Goal: Communication & Community: Share content

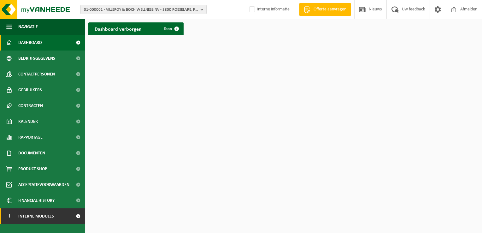
click at [35, 213] on span "Interne modules" at bounding box center [36, 216] width 36 height 16
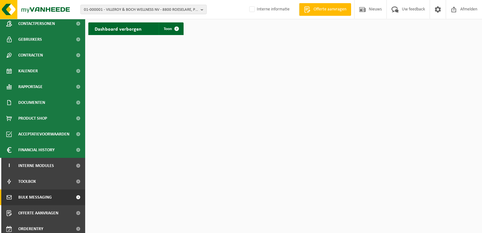
scroll to position [54, 0]
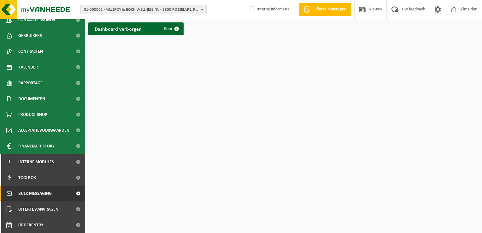
click at [44, 193] on span "Bulk Messaging" at bounding box center [34, 194] width 33 height 16
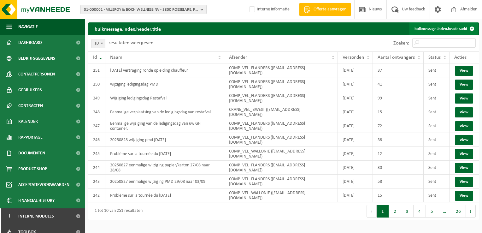
click at [448, 28] on link "bulkmessage.index.header.add" at bounding box center [444, 28] width 69 height 13
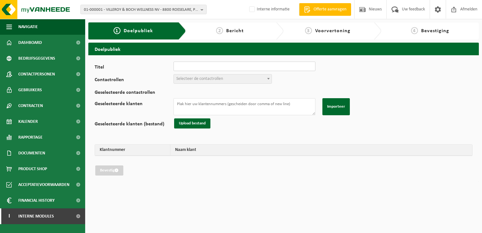
click at [193, 65] on input "Titel" at bounding box center [245, 66] width 142 height 9
type input "20250909"
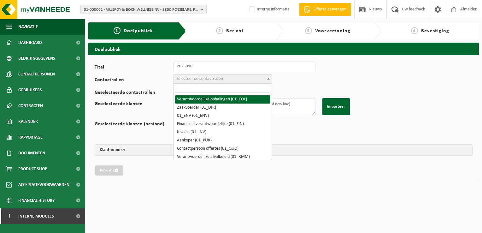
click at [186, 78] on span "Selecteer de contactrollen" at bounding box center [199, 78] width 47 height 5
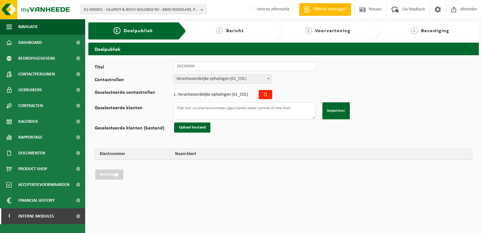
click at [214, 79] on span "Verantwoordelijke ophalingen (01_COL)" at bounding box center [223, 79] width 98 height 9
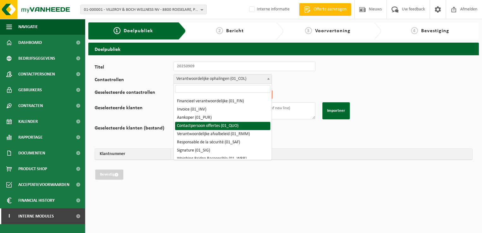
scroll to position [32, 0]
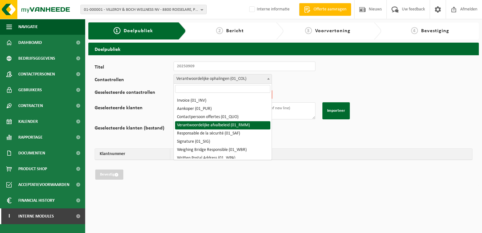
select select "01_RMM"
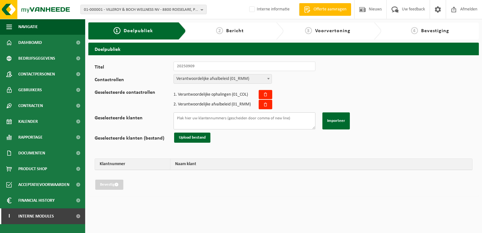
click at [219, 122] on textarea "Geselecteerde klanten" at bounding box center [245, 120] width 142 height 17
paste textarea "10-930177 10-863057 10-754766 10-936756 10-936771 10-936891 10-936907 10-963457…"
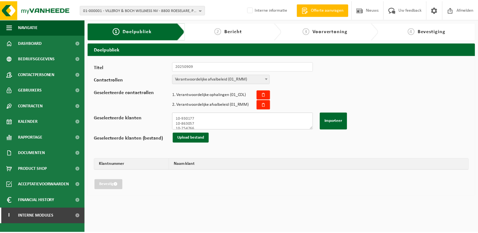
scroll to position [203, 0]
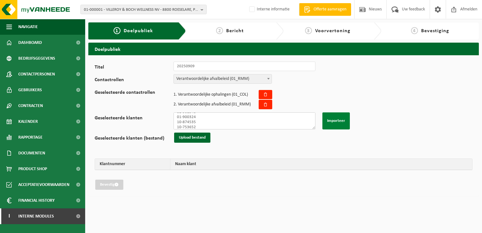
type textarea "10-930177 10-863057 10-754766 10-936756 10-936771 10-936891 10-936907 10-963457…"
click at [337, 116] on button "Importeer" at bounding box center [336, 120] width 27 height 17
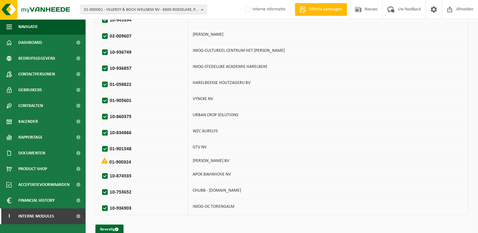
scroll to position [633, 0]
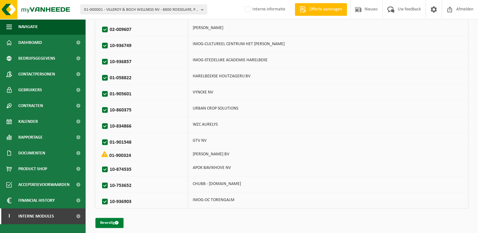
click at [111, 219] on button "Bevestig" at bounding box center [109, 223] width 28 height 10
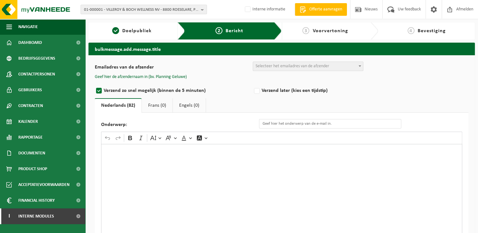
click at [192, 179] on div "Rich Text Editor. Editing area: main. Press Alt+0 for help." at bounding box center [281, 207] width 361 height 126
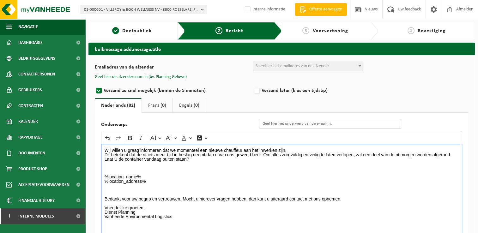
click at [267, 125] on input "Onderwerp:" at bounding box center [330, 123] width 142 height 9
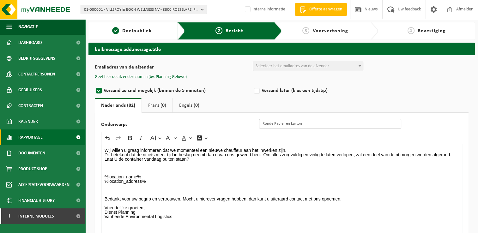
type input "Ronde Papier en karton"
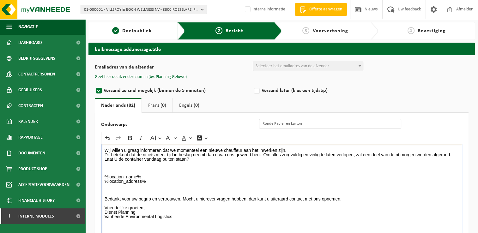
click at [103, 148] on div "Wij willen u graag informeren dat we momenteel een nieuwe chauffeur aan het inw…" at bounding box center [281, 207] width 361 height 126
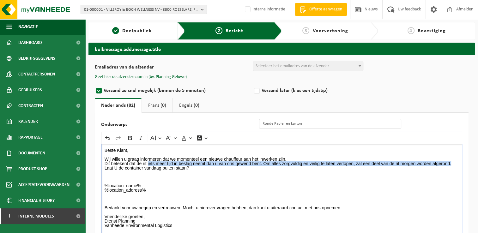
drag, startPoint x: 454, startPoint y: 164, endPoint x: 147, endPoint y: 162, distance: 307.2
click at [147, 162] on p "Wij willen u graag informeren dat we momenteel een nieuwe chauffeur aan het inw…" at bounding box center [282, 174] width 354 height 35
click at [154, 162] on p "Wij willen u graag informeren dat we momenteel een nieuwe chauffeur aan het inw…" at bounding box center [282, 174] width 354 height 35
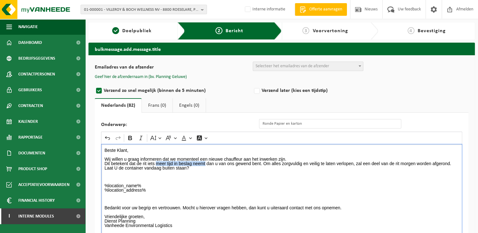
drag, startPoint x: 205, startPoint y: 163, endPoint x: 157, endPoint y: 161, distance: 47.7
click at [157, 161] on p "Wij willen u graag informeren dat we momenteel een nieuwe chauffeur aan het inw…" at bounding box center [282, 174] width 354 height 35
click at [410, 162] on p "Wij willen u graag informeren dat we momenteel een nieuwe chauffeur aan het inw…" at bounding box center [282, 174] width 354 height 35
click at [448, 164] on p "Wij willen u graag informeren dat we momenteel een nieuwe chauffeur aan het inw…" at bounding box center [282, 174] width 354 height 35
drag, startPoint x: 444, startPoint y: 161, endPoint x: 427, endPoint y: 163, distance: 17.2
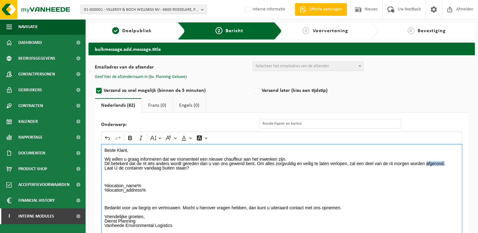
click at [427, 163] on p "Wij willen u graag informeren dat we momenteel een nieuwe chauffeur aan het inw…" at bounding box center [282, 174] width 354 height 35
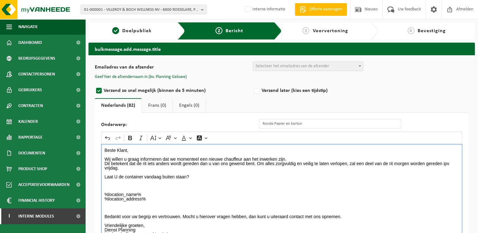
click at [288, 157] on p "Wij willen u graag informeren dat we momenteel een nieuwe chauffeur aan het inw…" at bounding box center [282, 163] width 354 height 13
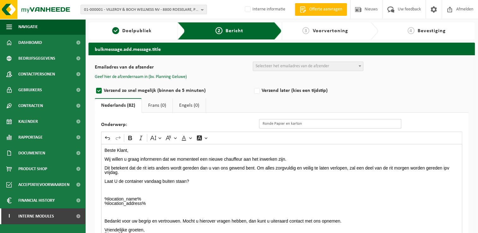
click at [312, 124] on input "Ronde Papier en karton" at bounding box center [330, 123] width 142 height 9
type input "Ronde Papier en karton opleiding nieuwe chauffeur"
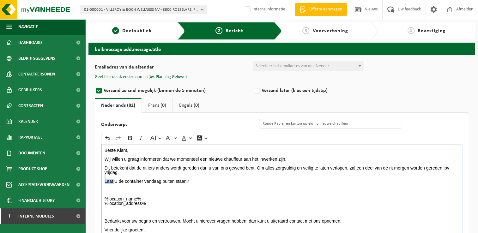
drag, startPoint x: 114, startPoint y: 181, endPoint x: 95, endPoint y: 178, distance: 18.8
click at [95, 178] on div "Onderwerp: Ronde Papier en karton opleiding nieuwe chauffeur Rich Text Editor U…" at bounding box center [282, 195] width 374 height 164
drag, startPoint x: 196, startPoint y: 181, endPoint x: 152, endPoint y: 180, distance: 44.8
click at [152, 180] on p "Plaatst U de container vandaag buiten staan? %location_name% %location_address%" at bounding box center [282, 192] width 354 height 27
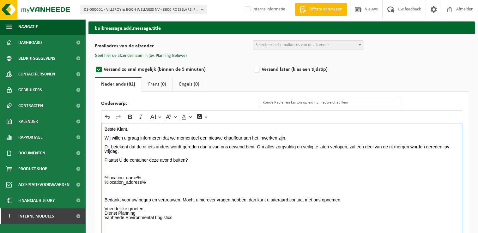
scroll to position [32, 0]
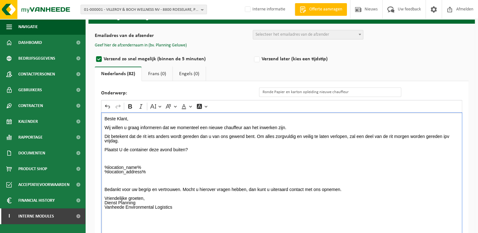
click at [349, 191] on p "Bedankt voor uw begrip en vertrouwen. Mocht u hierover vragen hebben, dan kunt …" at bounding box center [282, 194] width 354 height 40
drag, startPoint x: 140, startPoint y: 212, endPoint x: 95, endPoint y: 210, distance: 45.5
click at [95, 210] on div "Onderwerp: Ronde Papier en karton opleiding nieuwe chauffeur Rich Text Editor U…" at bounding box center [282, 163] width 374 height 164
click at [128, 103] on icon "Editor toolbar" at bounding box center [130, 106] width 6 height 6
click at [188, 205] on p "Vriendelijke groeten, Dienst Planning Vanheede Environmental Logistics" at bounding box center [282, 209] width 354 height 27
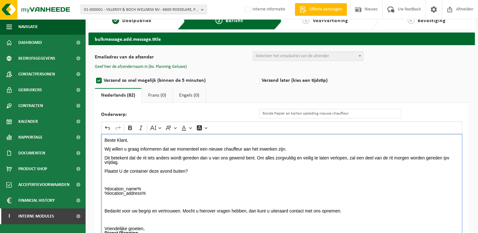
scroll to position [0, 0]
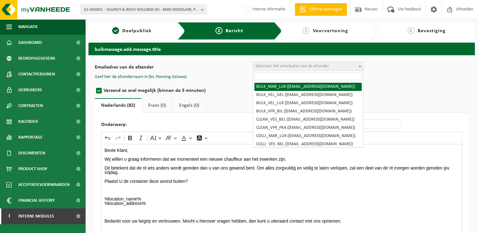
click at [263, 68] on span "Selecteer het emailadres van de afzender" at bounding box center [292, 66] width 74 height 5
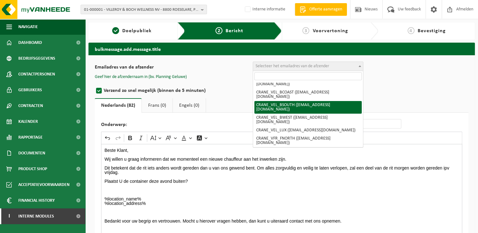
scroll to position [158, 0]
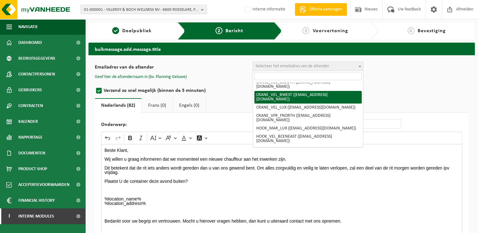
select select "CRANE_VEL_BWEST"
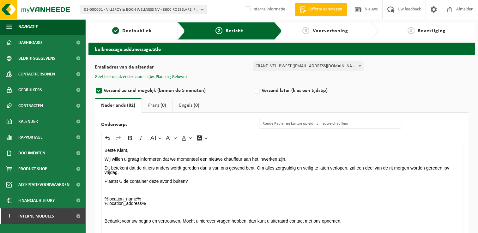
click at [168, 76] on button "Geef hier de afzendernaam in (bv. Planning Geluwe)" at bounding box center [141, 77] width 92 height 6
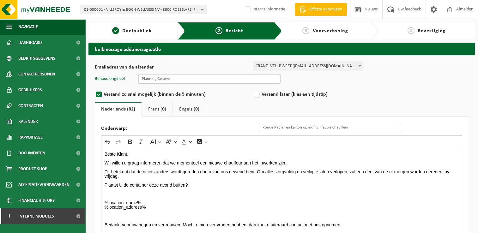
click at [150, 79] on input "text" at bounding box center [209, 78] width 142 height 9
type input "Planning Geluwe"
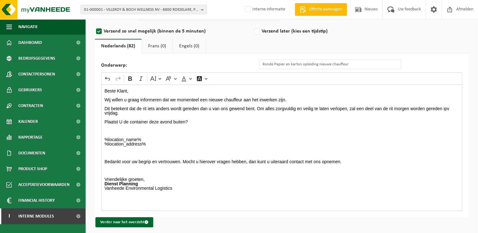
scroll to position [66, 0]
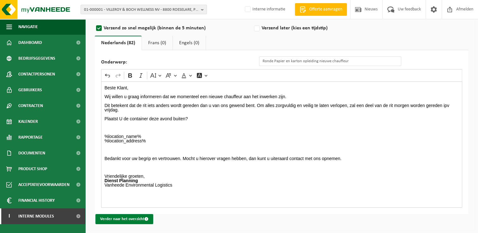
click at [131, 217] on button "Verder naar het overzicht" at bounding box center [124, 219] width 58 height 10
